Goal: Information Seeking & Learning: Learn about a topic

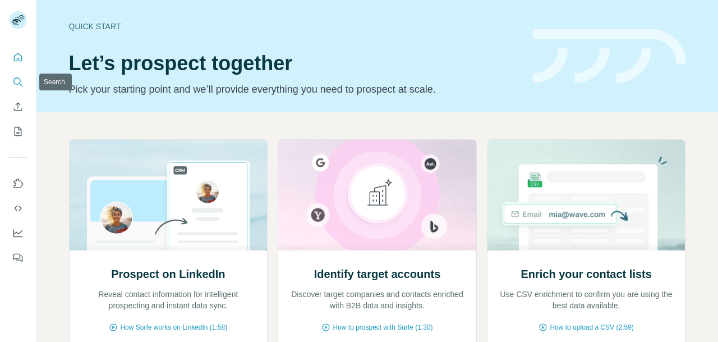
click at [19, 76] on button "Search" at bounding box center [18, 82] width 18 height 20
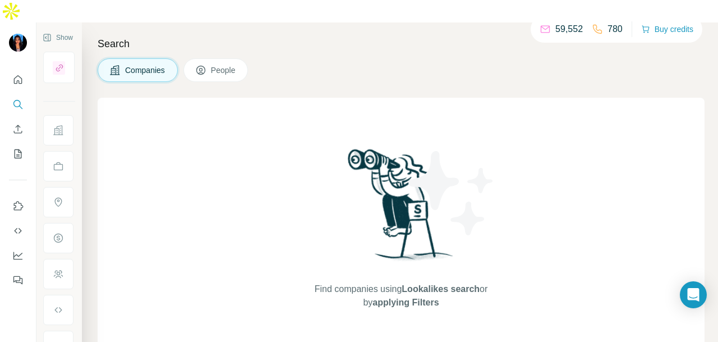
click at [63, 61] on div at bounding box center [59, 67] width 12 height 13
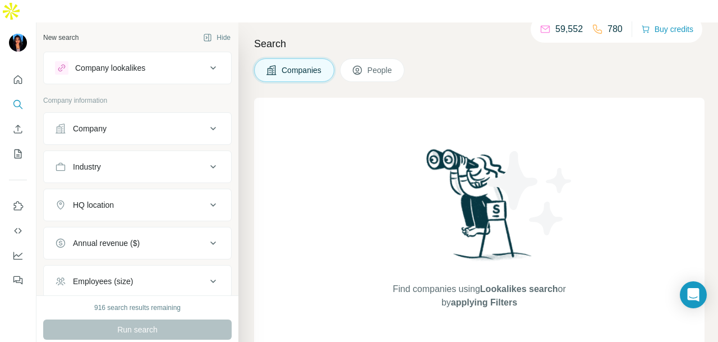
click at [155, 115] on button "Company" at bounding box center [137, 128] width 187 height 27
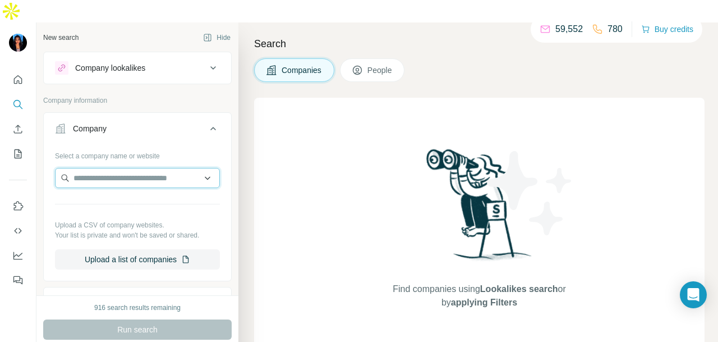
click at [139, 168] on input "text" at bounding box center [137, 178] width 165 height 20
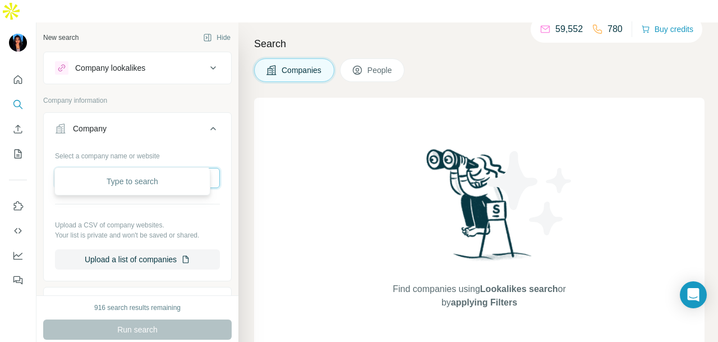
paste input "**********"
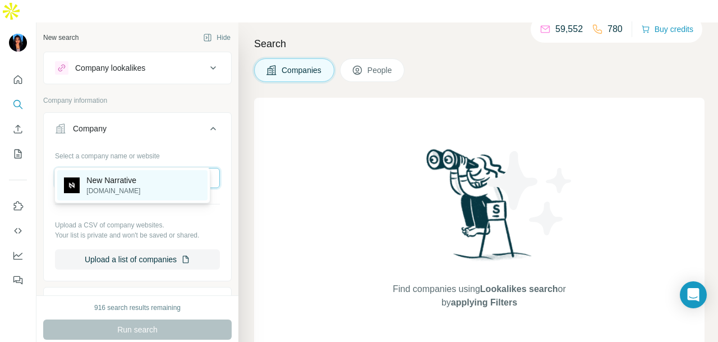
type input "**********"
click at [136, 184] on p "New Narrative" at bounding box center [113, 180] width 54 height 11
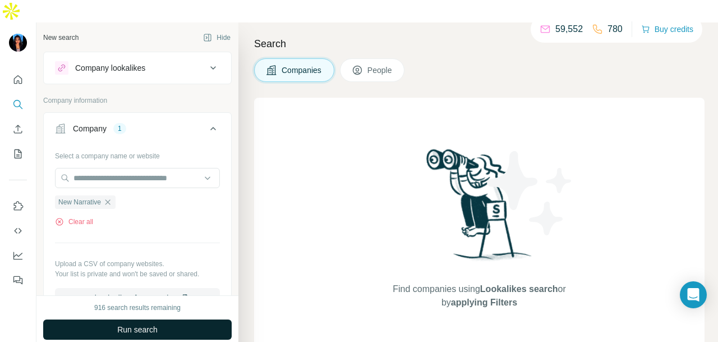
click at [158, 319] on button "Run search" at bounding box center [137, 329] width 189 height 20
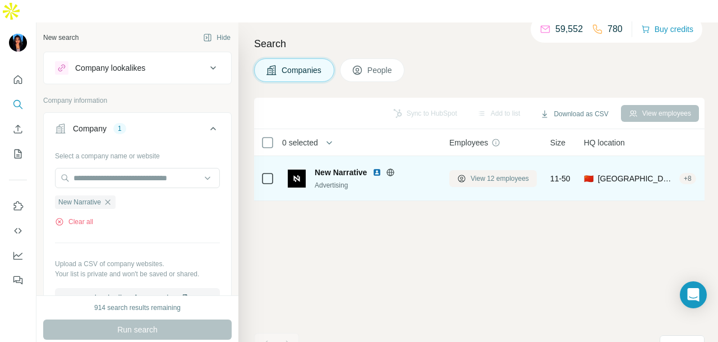
click at [460, 170] on button "View 12 employees" at bounding box center [493, 178] width 88 height 17
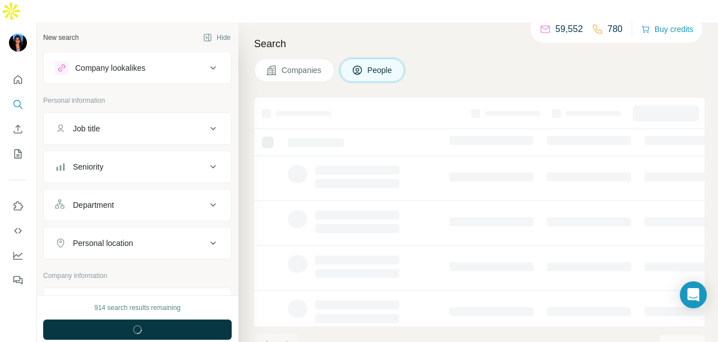
click at [178, 199] on div "Department" at bounding box center [130, 204] width 151 height 11
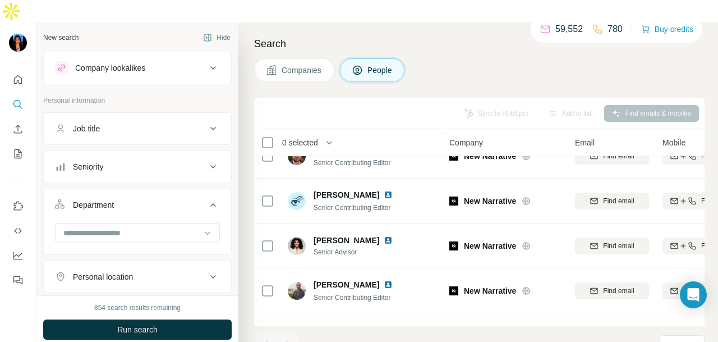
scroll to position [371, 0]
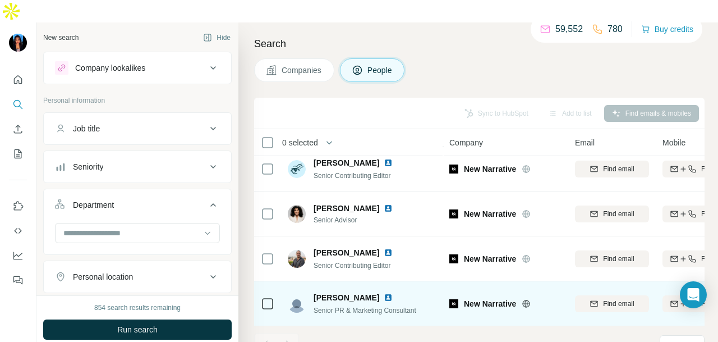
click at [384, 293] on img at bounding box center [388, 297] width 9 height 9
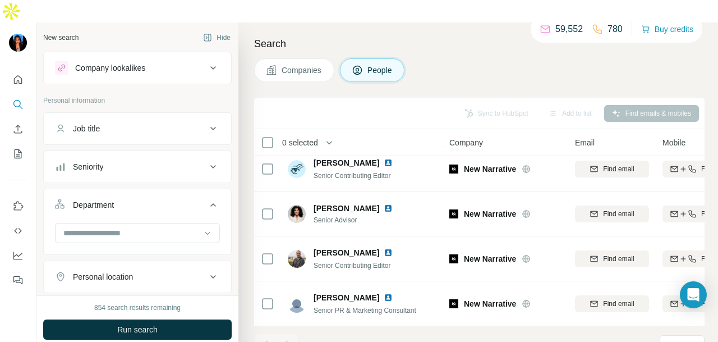
click at [166, 54] on button "Company lookalikes" at bounding box center [137, 67] width 187 height 27
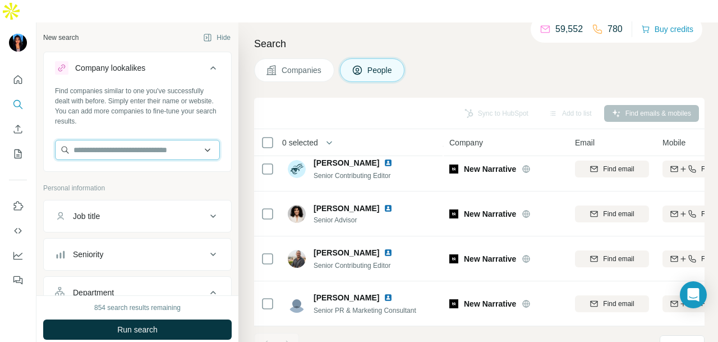
click at [140, 140] on input "text" at bounding box center [137, 150] width 165 height 20
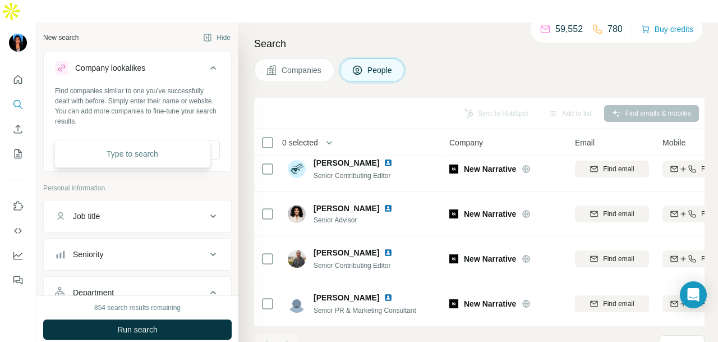
click at [8, 63] on div at bounding box center [18, 176] width 36 height 227
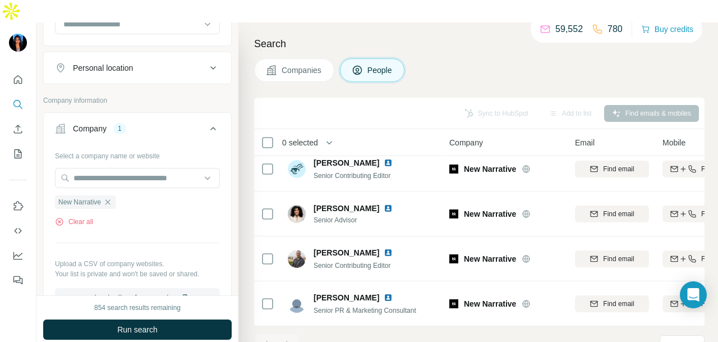
scroll to position [281, 0]
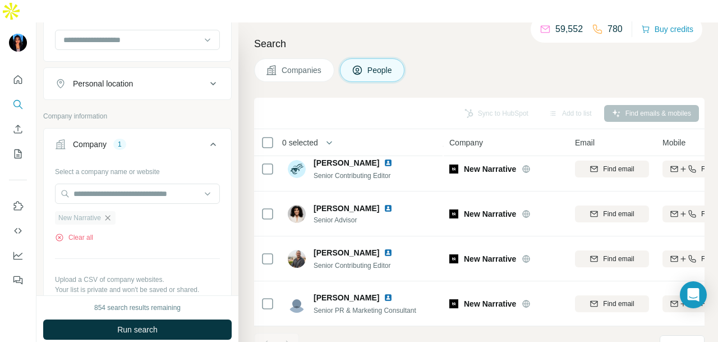
click at [109, 215] on icon "button" at bounding box center [107, 217] width 5 height 5
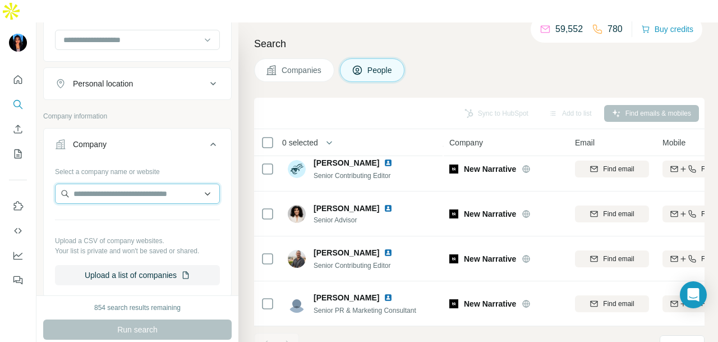
click at [169, 183] on input "text" at bounding box center [137, 193] width 165 height 20
click at [206, 137] on icon at bounding box center [212, 143] width 13 height 13
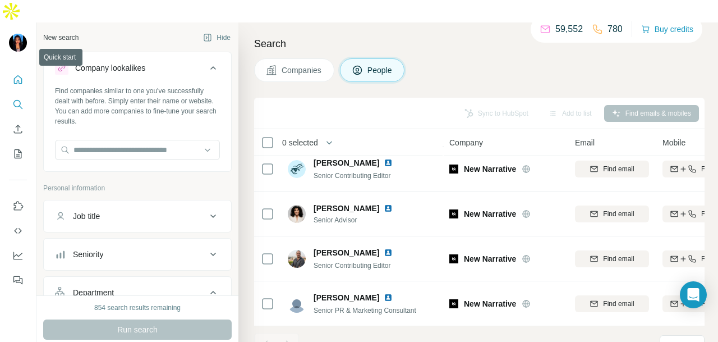
click at [21, 75] on icon "Quick start" at bounding box center [18, 79] width 8 height 8
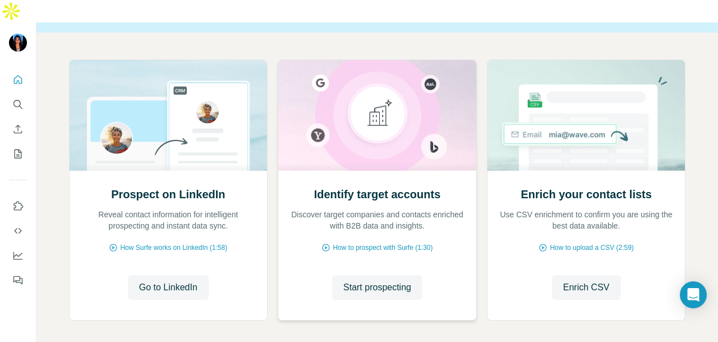
scroll to position [130, 0]
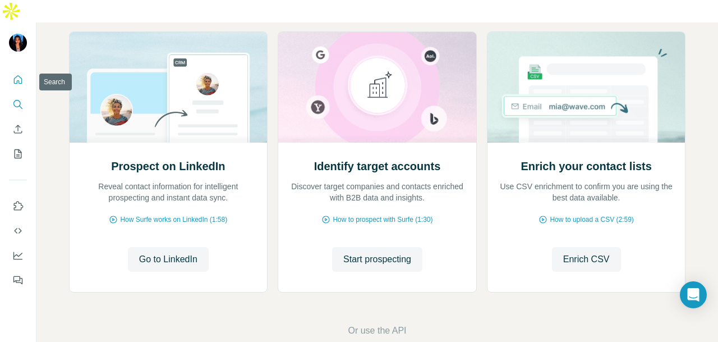
click at [17, 99] on icon "Search" at bounding box center [17, 104] width 11 height 11
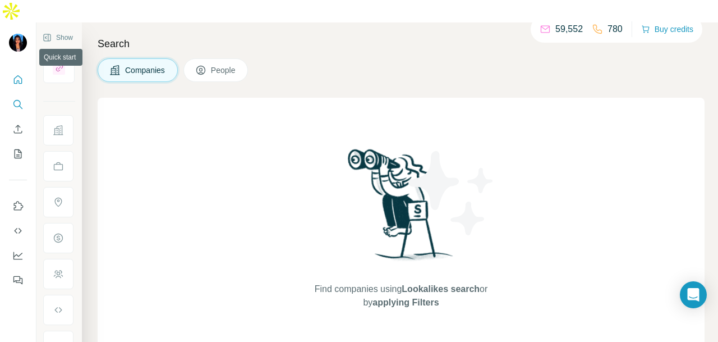
click at [18, 75] on icon "Quick start" at bounding box center [18, 79] width 8 height 8
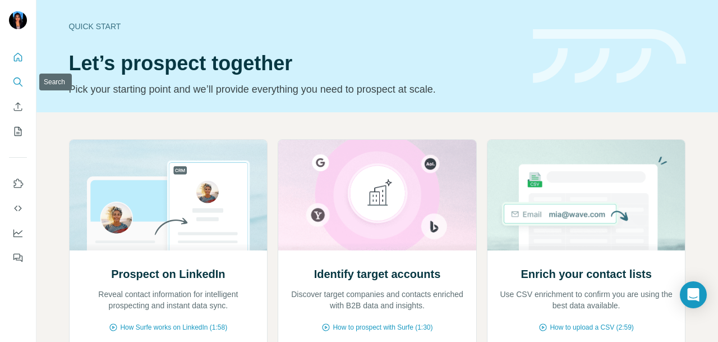
click at [19, 74] on button "Search" at bounding box center [18, 82] width 18 height 20
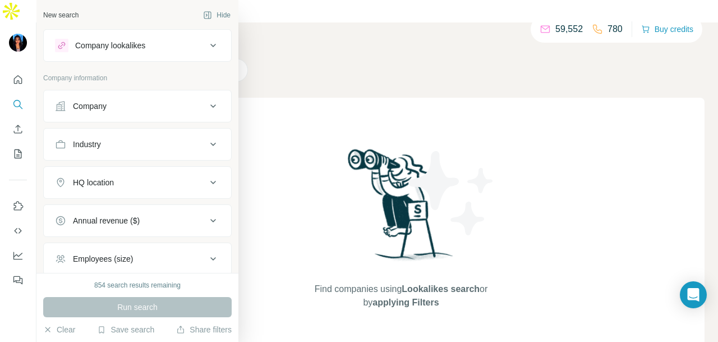
click at [123, 105] on div "Company" at bounding box center [130, 105] width 151 height 11
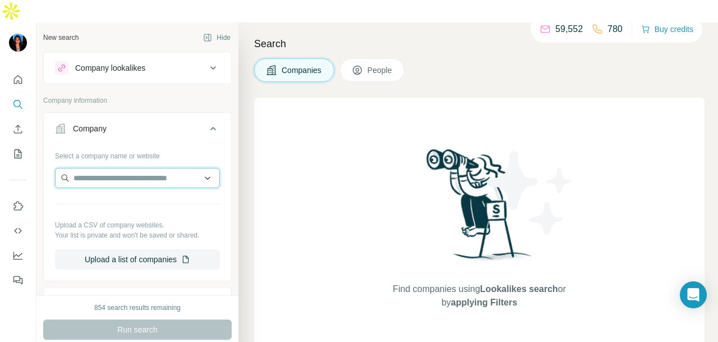
click at [112, 168] on input "text" at bounding box center [137, 178] width 165 height 20
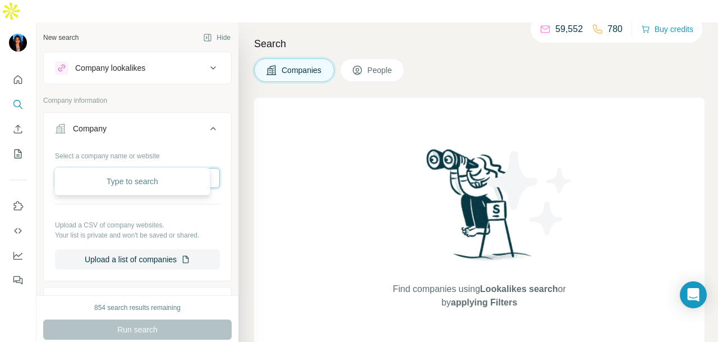
paste input "**********"
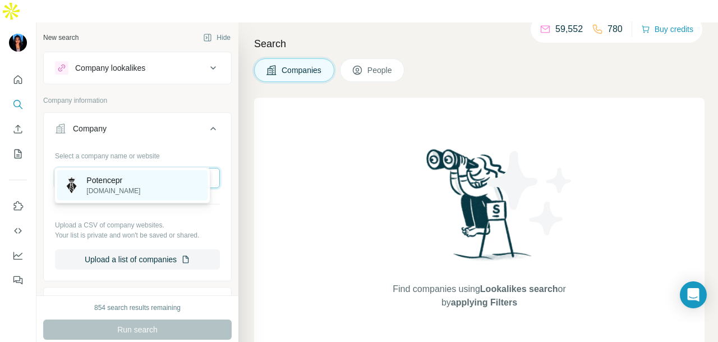
type input "**********"
click at [135, 186] on div "Potencepr potencepr.com" at bounding box center [132, 185] width 150 height 30
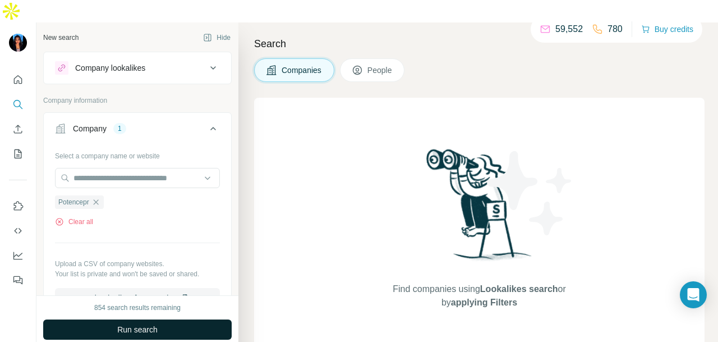
click at [172, 319] on button "Run search" at bounding box center [137, 329] width 189 height 20
